Goal: Information Seeking & Learning: Learn about a topic

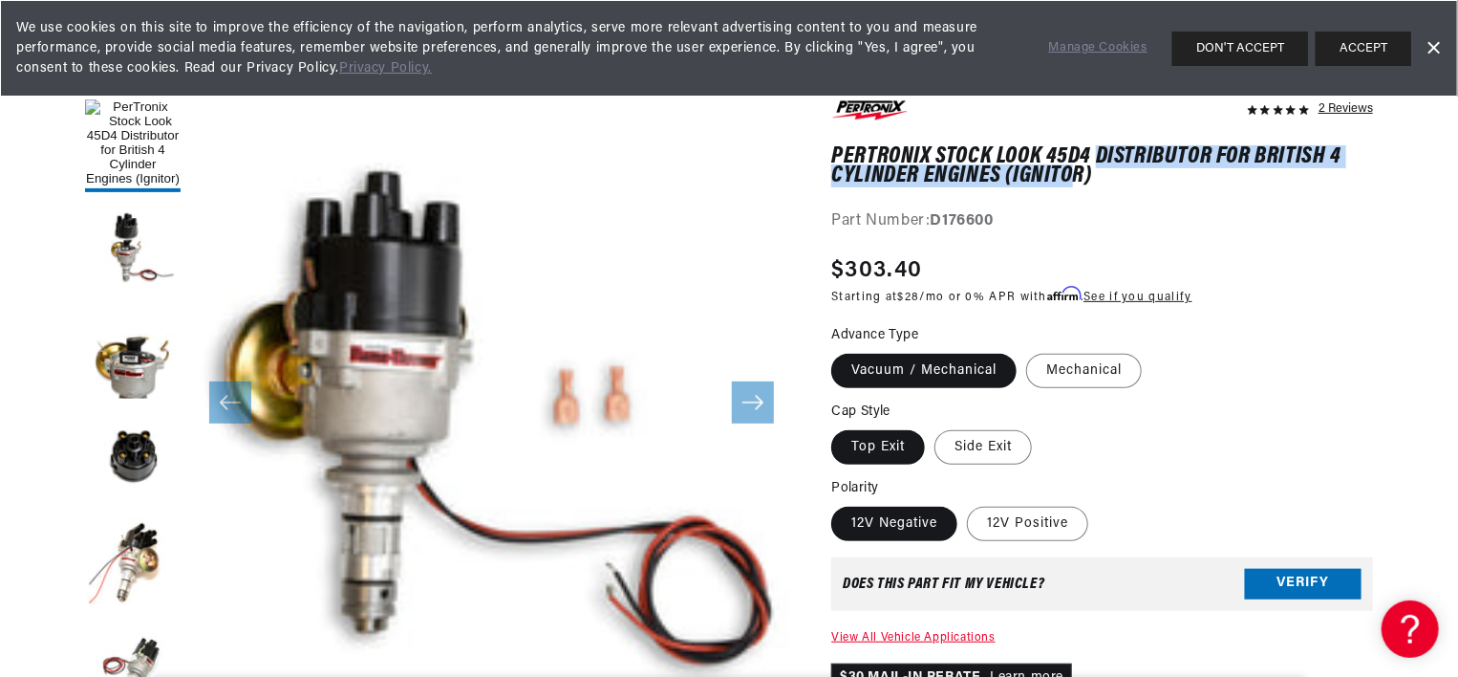
drag, startPoint x: 1102, startPoint y: 164, endPoint x: 1070, endPoint y: 172, distance: 32.4
click at [1070, 172] on h1 "PerTronix Stock Look 45D4 Distributor for British 4 Cylinder Engines (Ignitor)" at bounding box center [1102, 166] width 542 height 39
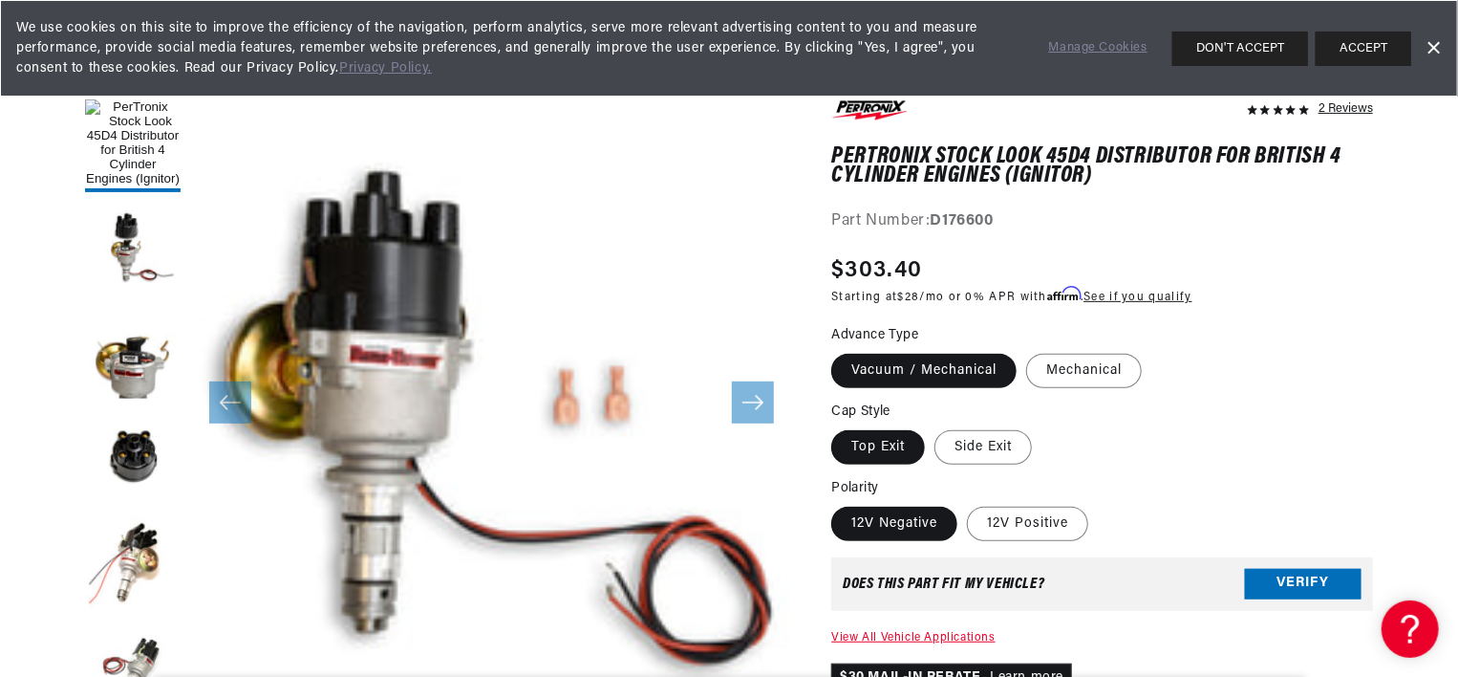
drag, startPoint x: 1070, startPoint y: 172, endPoint x: 1095, endPoint y: 173, distance: 24.9
click at [1095, 173] on h1 "PerTronix Stock Look 45D4 Distributor for British 4 Cylinder Engines (Ignitor)" at bounding box center [1102, 166] width 542 height 39
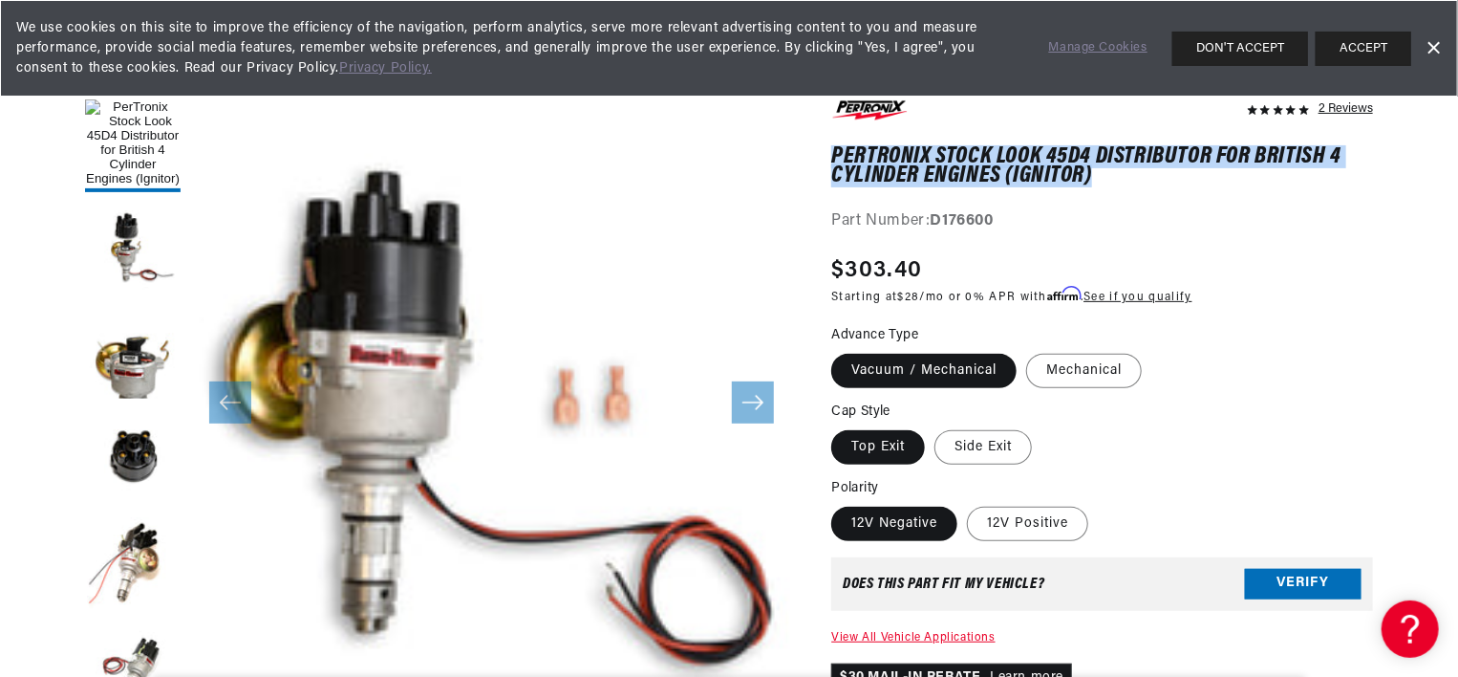
drag, startPoint x: 1094, startPoint y: 174, endPoint x: 818, endPoint y: 153, distance: 277.0
drag, startPoint x: 818, startPoint y: 153, endPoint x: 856, endPoint y: 158, distance: 38.5
copy h1 "PerTronix Stock Look 45D4 Distributor for British 4 Cylinder Engines (Ignitor)"
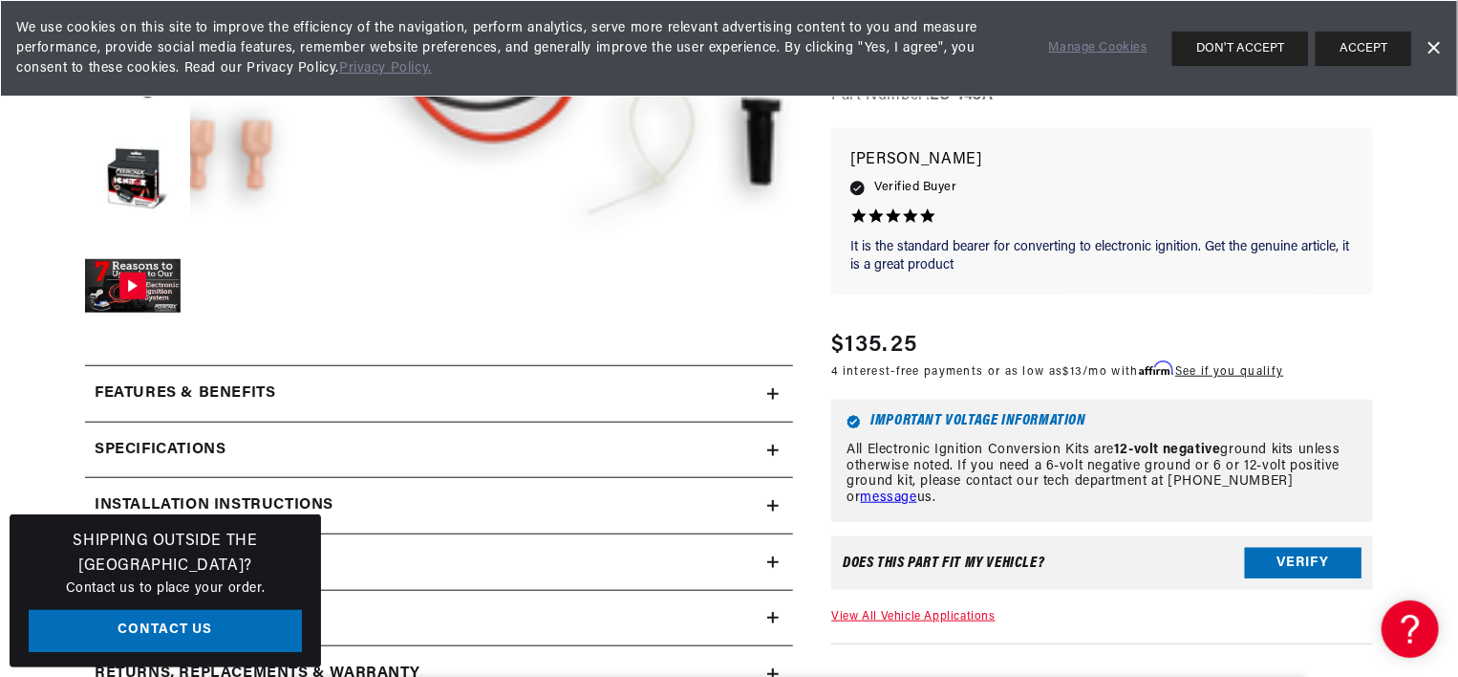
scroll to position [0, 713]
click at [1274, 558] on button "Verify" at bounding box center [1303, 563] width 117 height 31
